Goal: Task Accomplishment & Management: Manage account settings

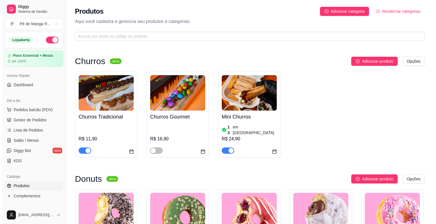
scroll to position [28, 0]
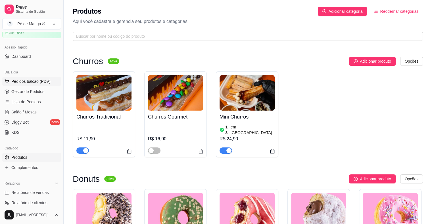
click at [40, 83] on span "Pedidos balcão (PDV)" at bounding box center [30, 82] width 39 height 6
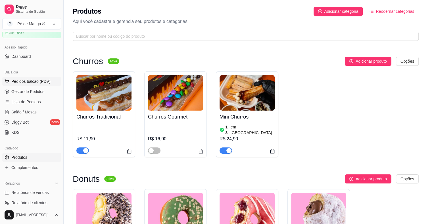
click at [43, 92] on img at bounding box center [41, 107] width 52 height 35
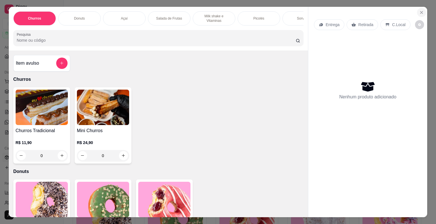
click at [417, 9] on button "Close" at bounding box center [421, 12] width 9 height 9
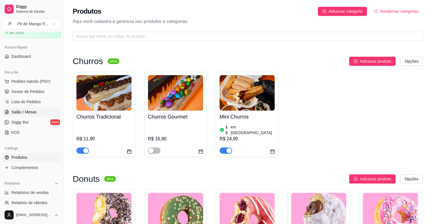
click at [42, 111] on link "Salão / Mesas" at bounding box center [31, 112] width 59 height 9
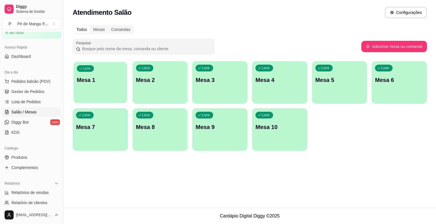
click at [99, 84] on div "Livre Mesa 1" at bounding box center [100, 79] width 54 height 35
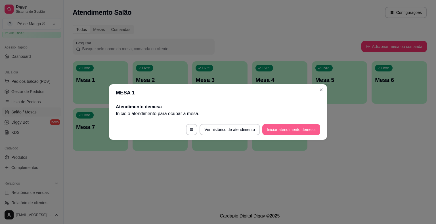
click at [292, 133] on button "Iniciar atendimento de mesa" at bounding box center [291, 129] width 58 height 11
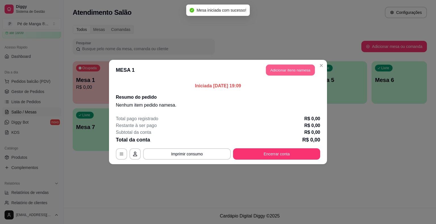
click at [297, 69] on button "Adicionar itens na mesa" at bounding box center [290, 70] width 49 height 11
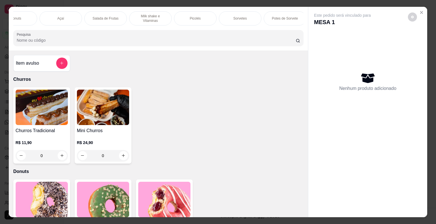
scroll to position [0, 64]
click at [276, 19] on div "Potes de Sorvete" at bounding box center [284, 18] width 43 height 14
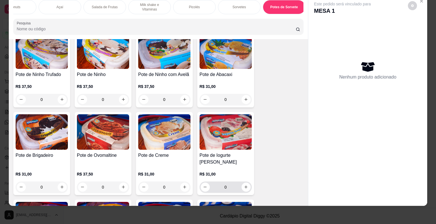
scroll to position [1182, 0]
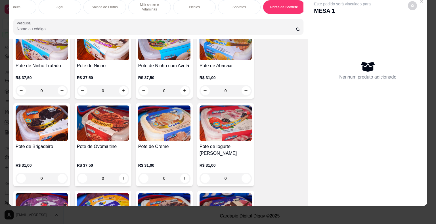
click at [213, 163] on p "R$ 31,00" at bounding box center [225, 166] width 52 height 6
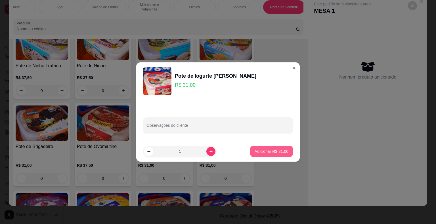
click at [274, 150] on p "Adicionar R$ 31,00" at bounding box center [272, 152] width 34 height 6
type input "1"
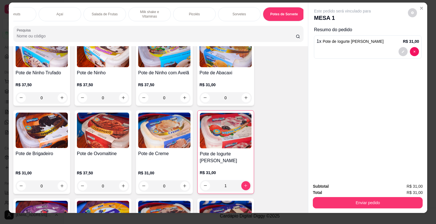
scroll to position [0, 0]
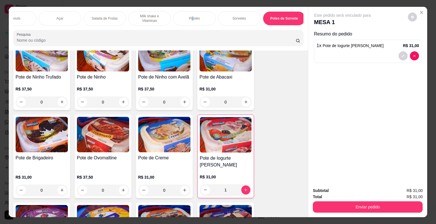
click at [190, 18] on p "Picolés" at bounding box center [194, 18] width 11 height 5
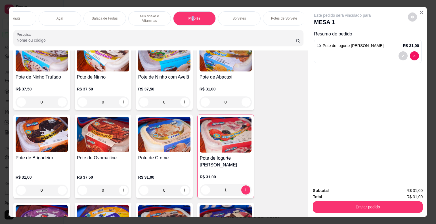
scroll to position [14, 0]
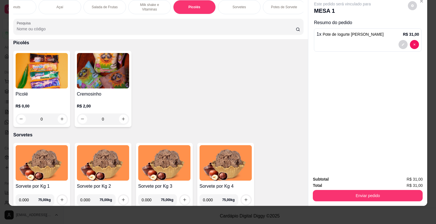
click at [243, 0] on div "Sorvetes" at bounding box center [239, 7] width 43 height 14
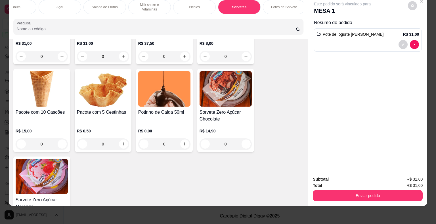
scroll to position [1513, 0]
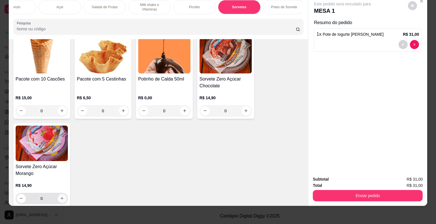
click at [60, 197] on icon "increase-product-quantity" at bounding box center [61, 198] width 3 height 3
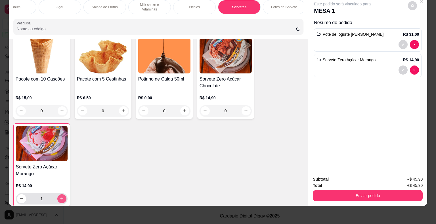
click at [60, 197] on icon "increase-product-quantity" at bounding box center [61, 198] width 3 height 3
type input "2"
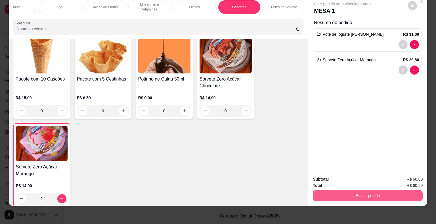
click at [358, 192] on button "Enviar pedido" at bounding box center [368, 195] width 110 height 11
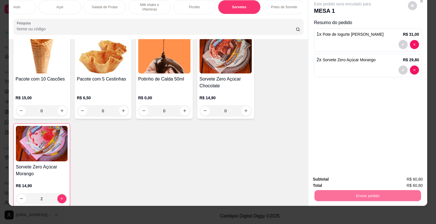
click at [352, 174] on button "Não registrar e enviar pedido" at bounding box center [348, 177] width 57 height 10
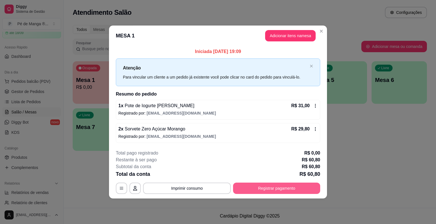
click at [261, 190] on button "Registrar pagamento" at bounding box center [276, 188] width 87 height 11
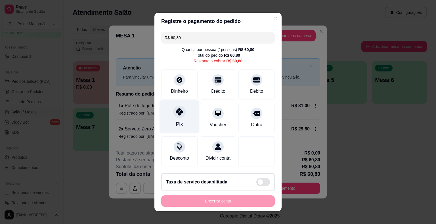
click at [184, 121] on div "Pix" at bounding box center [179, 116] width 40 height 33
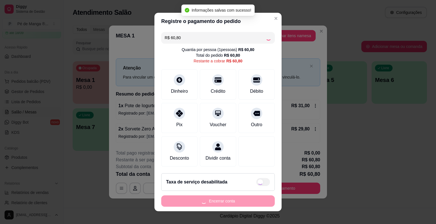
type input "R$ 0,00"
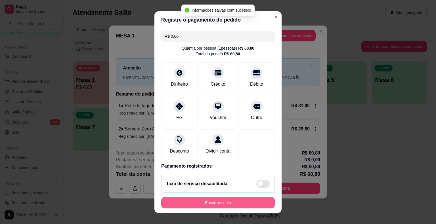
click at [241, 206] on button "Encerrar conta" at bounding box center [217, 202] width 113 height 11
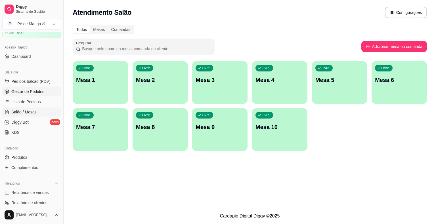
click at [42, 89] on span "Gestor de Pedidos" at bounding box center [27, 92] width 33 height 6
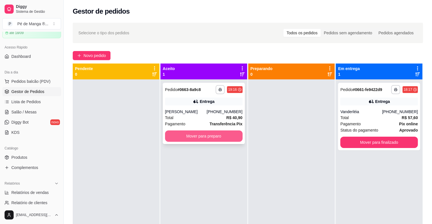
click at [216, 139] on button "Mover para preparo" at bounding box center [203, 136] width 77 height 11
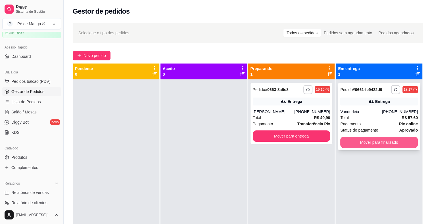
click at [371, 142] on button "Mover para finalizado" at bounding box center [378, 142] width 77 height 11
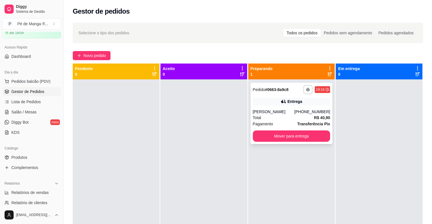
click at [313, 114] on div "[PHONE_NUMBER]" at bounding box center [312, 112] width 36 height 6
click at [30, 110] on span "Salão / Mesas" at bounding box center [23, 112] width 25 height 6
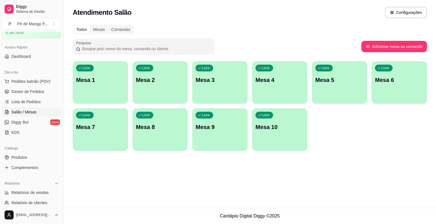
click at [84, 88] on div "Livre Mesa 1" at bounding box center [100, 79] width 55 height 36
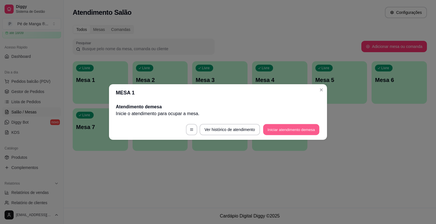
click at [301, 130] on button "Iniciar atendimento de mesa" at bounding box center [291, 129] width 56 height 11
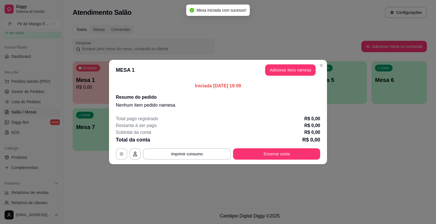
click at [300, 76] on header "MESA 1 Adicionar itens na mesa" at bounding box center [218, 70] width 218 height 20
click at [298, 73] on button "Adicionar itens na mesa" at bounding box center [290, 69] width 51 height 11
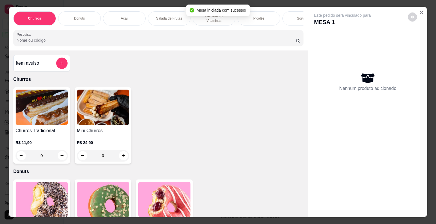
click at [136, 15] on div "Açaí" at bounding box center [124, 18] width 43 height 14
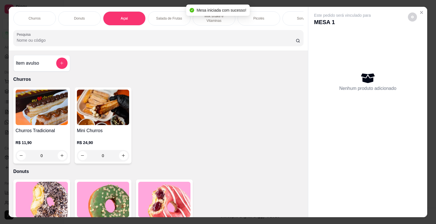
scroll to position [14, 0]
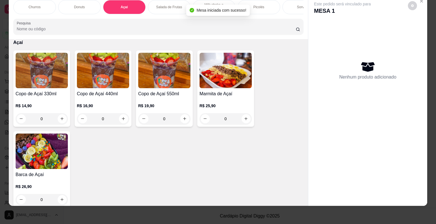
click at [120, 83] on img at bounding box center [103, 70] width 52 height 35
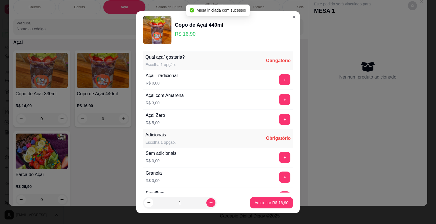
click at [274, 73] on div "Açai Tradicional R$ 0,00 +" at bounding box center [218, 80] width 150 height 20
click at [279, 79] on button "+" at bounding box center [284, 79] width 11 height 11
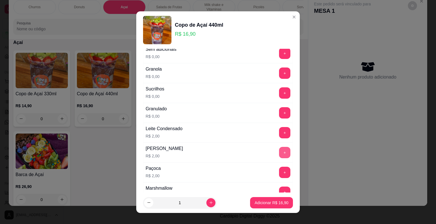
scroll to position [113, 0]
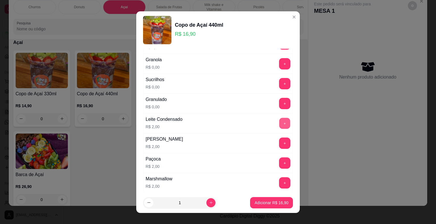
click at [279, 123] on button "+" at bounding box center [284, 123] width 11 height 11
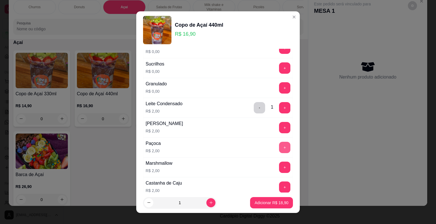
scroll to position [142, 0]
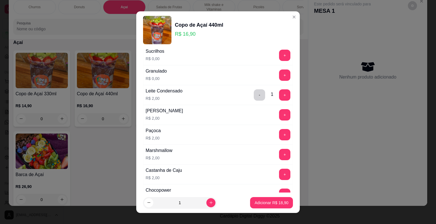
click at [276, 128] on div "Paçoca R$ 2,00 +" at bounding box center [218, 135] width 150 height 20
click at [279, 132] on button "+" at bounding box center [284, 134] width 11 height 11
click at [265, 205] on p "Adicionar R$ 20,90" at bounding box center [272, 203] width 34 height 6
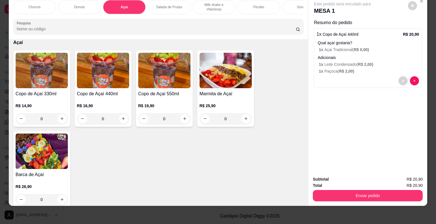
click at [255, 4] on div "Picolés" at bounding box center [258, 7] width 43 height 14
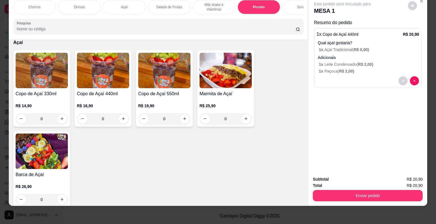
scroll to position [655, 0]
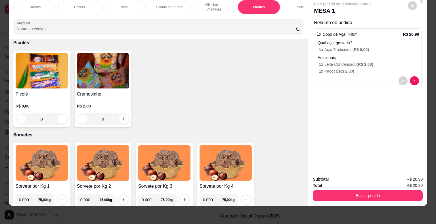
click at [49, 77] on img at bounding box center [42, 70] width 52 height 35
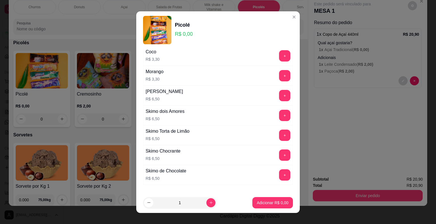
scroll to position [373, 0]
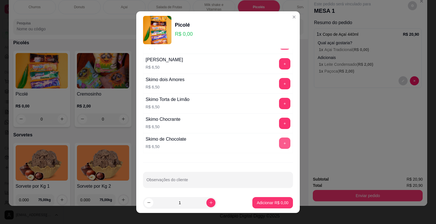
click at [279, 140] on button "+" at bounding box center [284, 143] width 11 height 11
click at [279, 59] on button "+" at bounding box center [284, 63] width 11 height 11
click at [254, 139] on button "-" at bounding box center [259, 143] width 11 height 11
click at [265, 203] on p "Adicionar R$ 6,50" at bounding box center [272, 203] width 31 height 6
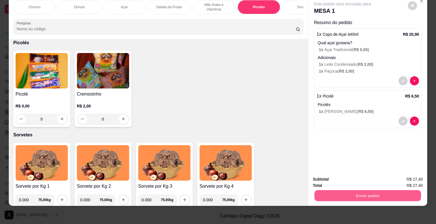
click at [391, 192] on button "Enviar pedido" at bounding box center [367, 195] width 106 height 11
click at [356, 176] on button "Não registrar e enviar pedido" at bounding box center [348, 177] width 57 height 10
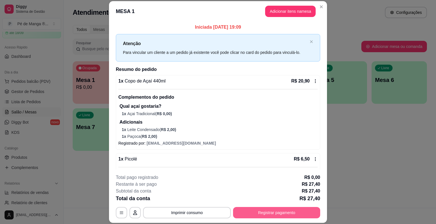
click at [287, 214] on button "Registrar pagamento" at bounding box center [276, 212] width 87 height 11
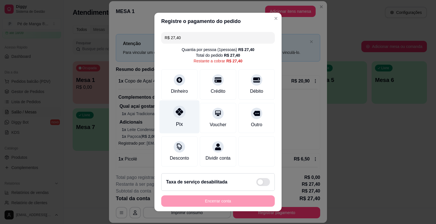
click at [168, 126] on div "Pix" at bounding box center [179, 116] width 40 height 33
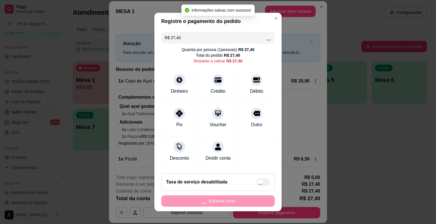
type input "R$ 0,00"
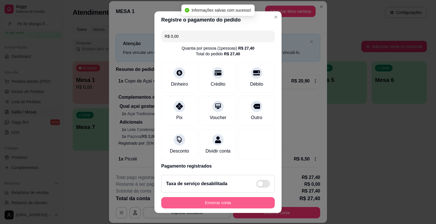
click at [207, 205] on button "Encerrar conta" at bounding box center [217, 202] width 113 height 11
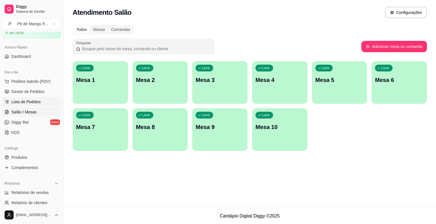
click at [45, 103] on link "Lista de Pedidos" at bounding box center [31, 101] width 59 height 9
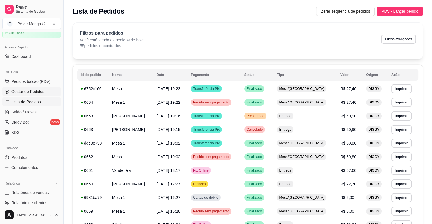
click at [30, 91] on span "Gestor de Pedidos" at bounding box center [27, 92] width 33 height 6
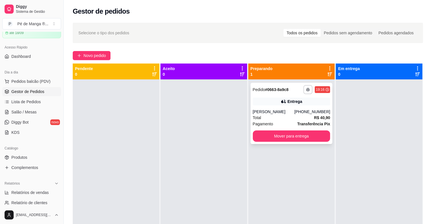
click at [293, 119] on div "Total R$ 40,90" at bounding box center [291, 118] width 77 height 6
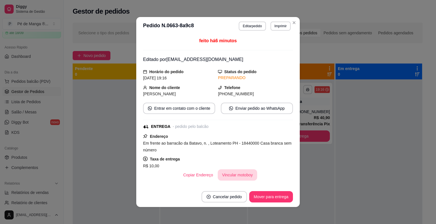
click at [239, 174] on button "Vincular motoboy" at bounding box center [238, 174] width 40 height 11
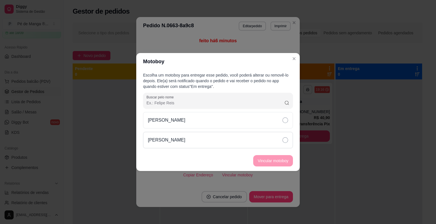
click at [234, 132] on div "[PERSON_NAME]" at bounding box center [218, 140] width 150 height 16
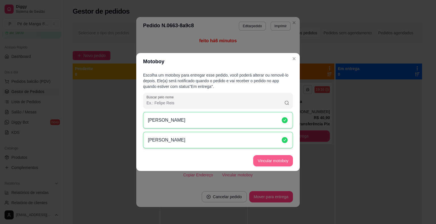
click at [259, 163] on button "Vincular motoboy" at bounding box center [273, 160] width 40 height 11
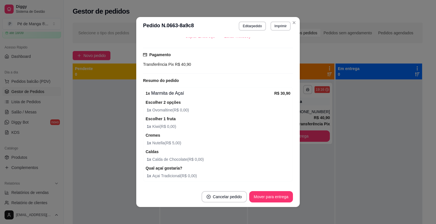
scroll to position [173, 0]
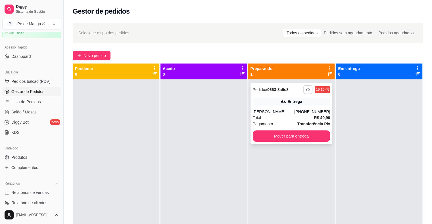
click at [298, 114] on div "[PHONE_NUMBER]" at bounding box center [312, 112] width 36 height 6
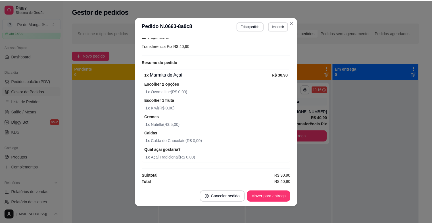
scroll to position [0, 0]
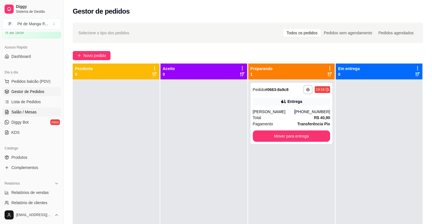
click at [39, 110] on link "Salão / Mesas" at bounding box center [31, 112] width 59 height 9
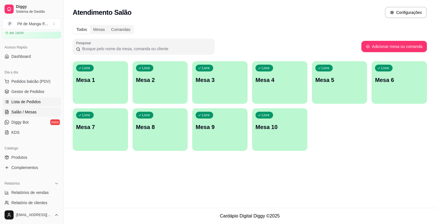
click at [40, 99] on link "Lista de Pedidos" at bounding box center [31, 101] width 59 height 9
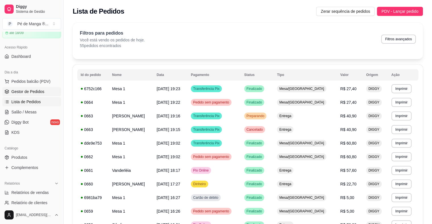
click at [40, 94] on span "Gestor de Pedidos" at bounding box center [27, 92] width 33 height 6
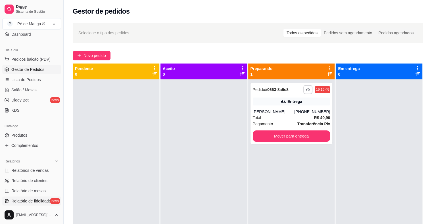
scroll to position [85, 0]
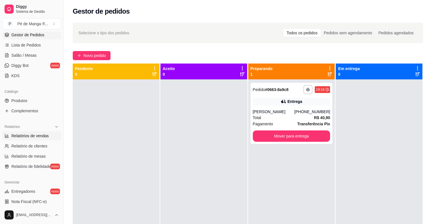
click at [36, 136] on span "Relatórios de vendas" at bounding box center [29, 136] width 37 height 6
select select "ALL"
select select "0"
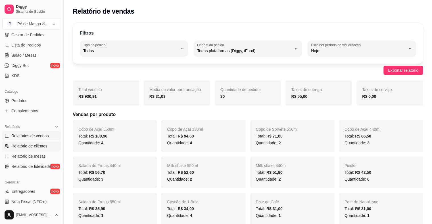
click at [44, 146] on span "Relatório de clientes" at bounding box center [29, 146] width 36 height 6
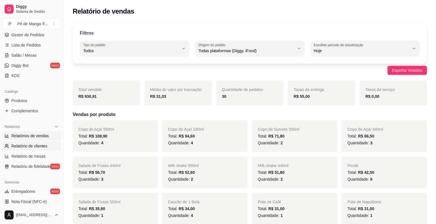
select select "30"
select select "HIGHEST_TOTAL_SPENT_WITH_ORDERS"
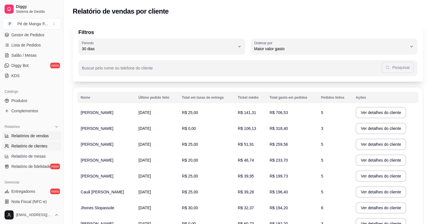
click at [43, 134] on span "Relatórios de vendas" at bounding box center [29, 136] width 37 height 6
select select "ALL"
select select "0"
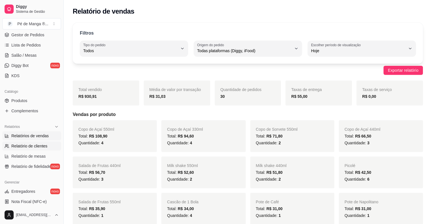
click at [37, 146] on span "Relatório de clientes" at bounding box center [29, 146] width 36 height 6
select select "30"
select select "HIGHEST_TOTAL_SPENT_WITH_ORDERS"
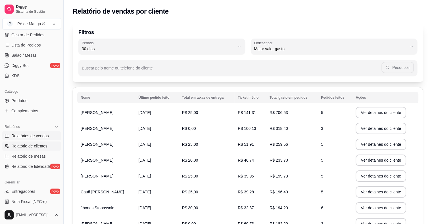
click at [41, 136] on span "Relatórios de vendas" at bounding box center [29, 136] width 37 height 6
select select "ALL"
select select "0"
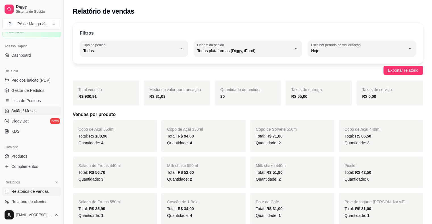
scroll to position [28, 0]
click at [43, 91] on span "Gestor de Pedidos" at bounding box center [27, 92] width 33 height 6
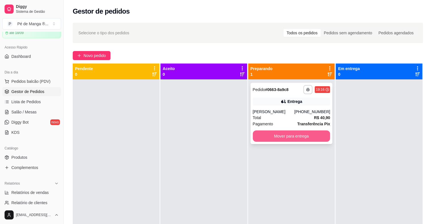
click at [274, 131] on button "Mover para entrega" at bounding box center [291, 136] width 77 height 11
